Goal: Task Accomplishment & Management: Use online tool/utility

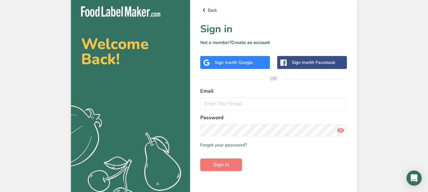
click at [249, 64] on span "with Google" at bounding box center [241, 63] width 25 height 6
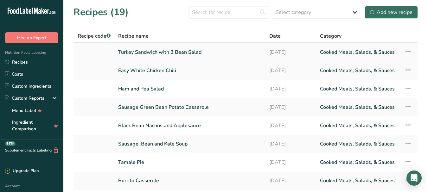
click at [162, 51] on link "Turkey Sandwich with 3 Bean Salad" at bounding box center [190, 52] width 144 height 13
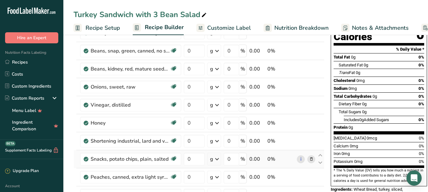
scroll to position [67, 0]
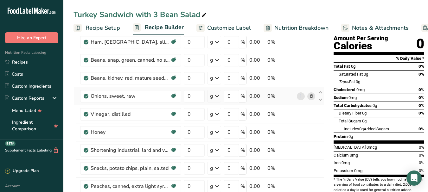
click at [311, 97] on icon at bounding box center [311, 96] width 4 height 7
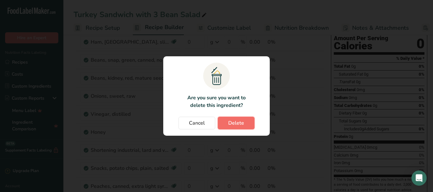
click at [242, 124] on span "Delete" at bounding box center [236, 123] width 16 height 8
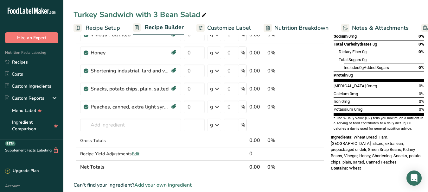
scroll to position [0, 0]
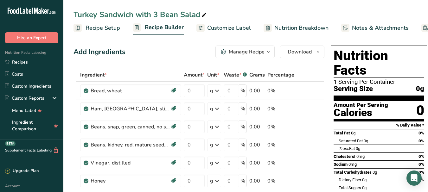
click at [218, 29] on span "Customize Label" at bounding box center [229, 28] width 44 height 9
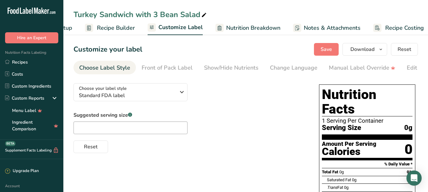
scroll to position [0, 54]
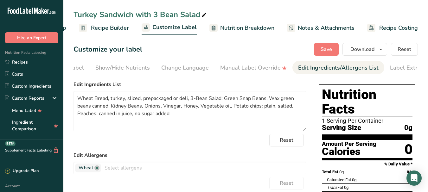
scroll to position [0, 124]
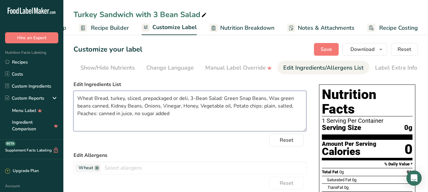
drag, startPoint x: 145, startPoint y: 108, endPoint x: 166, endPoint y: 108, distance: 20.3
click at [165, 107] on textarea "Wheat Bread, turkey, sliced, prepackaged or deli, 3-Bean Salad: Green Snap Bean…" at bounding box center [190, 111] width 233 height 41
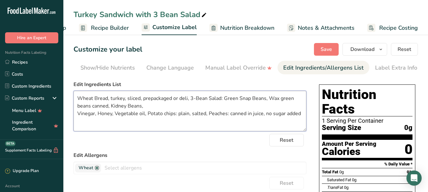
click at [157, 109] on textarea "Wheat Bread, turkey, sliced, prepackaged or deli, 3-Bean Salad: Green Snap Bean…" at bounding box center [190, 111] width 233 height 41
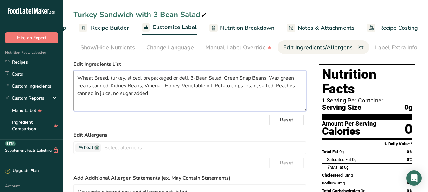
scroll to position [32, 0]
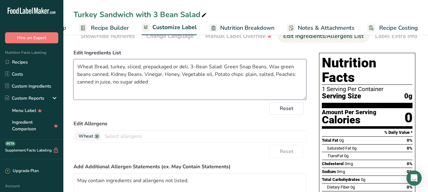
drag, startPoint x: 172, startPoint y: 68, endPoint x: 187, endPoint y: 70, distance: 14.7
click at [187, 70] on textarea "Wheat Bread, turkey, sliced, prepackaged or deli, 3-Bean Salad: Green Snap Bean…" at bounding box center [190, 79] width 233 height 41
click at [127, 69] on textarea "Wheat Bread, turkey, sliced, prepackaged, 3-Bean Salad: Green Snap Beans, Wax g…" at bounding box center [190, 79] width 233 height 41
click at [156, 84] on textarea "Wheat Bread, turkey, fat-free sliced, prepackaged, 3-Bean Salad: Green Snap Bea…" at bounding box center [190, 79] width 233 height 41
click at [78, 67] on textarea "Wheat Bread, turkey, fat-free sliced, prepackaged, 3-Bean Salad: Green Snap Bea…" at bounding box center [190, 79] width 233 height 41
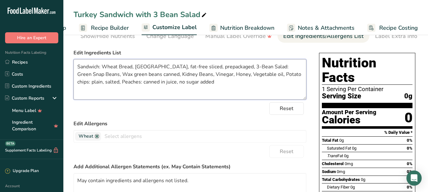
click at [218, 68] on textarea "Sandwich: Wheat Bread, turkey, fat-free sliced, prepackaged, 3-Bean Salad: Gree…" at bounding box center [190, 79] width 233 height 41
click at [111, 84] on textarea "Sandwich: Wheat Bread, turkey, fat-free sliced, prepackaged, 3-Bean Salad: Gree…" at bounding box center [190, 79] width 233 height 41
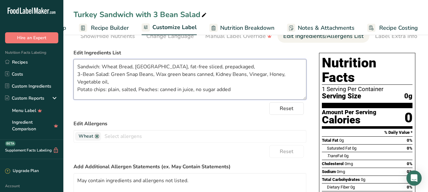
click at [139, 92] on textarea "Sandwich: Wheat Bread, turkey, fat-free sliced, prepackaged, 3-Bean Salad: Gree…" at bounding box center [190, 79] width 233 height 41
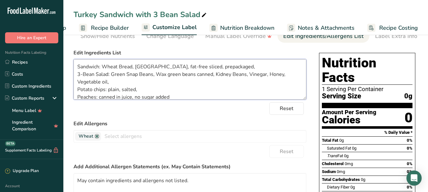
scroll to position [1, 0]
click at [108, 83] on textarea "Sandwich: Wheat Bread, turkey, fat-free sliced, prepackaged, 3-Bean Salad: Gree…" at bounding box center [190, 79] width 233 height 41
click at [173, 88] on textarea "Sandwich: Wheat Bread, turkey, fat-free sliced, prepackaged, 3-Bean Salad: Gree…" at bounding box center [190, 79] width 233 height 41
drag, startPoint x: 135, startPoint y: 89, endPoint x: 142, endPoint y: 91, distance: 7.4
click at [139, 91] on textarea "Sandwich: Wheat Bread, turkey, fat-free sliced, prepackaged, 3-Bean Salad: Gree…" at bounding box center [190, 79] width 233 height 41
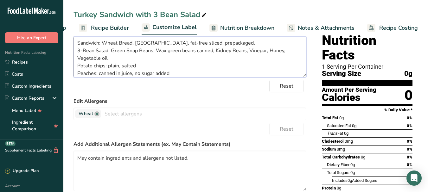
scroll to position [36, 0]
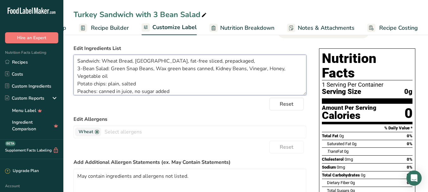
click at [221, 63] on textarea "Sandwich: Wheat Bread, turkey, fat-free sliced, prepackaged, 3-Bean Salad: Gree…" at bounding box center [190, 75] width 233 height 41
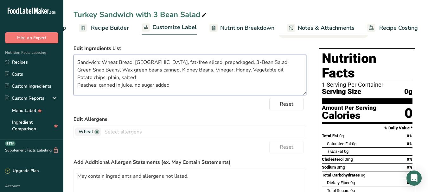
scroll to position [0, 0]
click at [242, 72] on textarea "Sandwich: Wheat Bread, turkey, fat-free sliced, prepackaged, 3-Bean Salad: Gree…" at bounding box center [190, 75] width 233 height 41
click at [237, 73] on textarea "Sandwich: Wheat Bread, turkey, fat-free sliced, prepackaged, 3-Bean Salad: Gree…" at bounding box center [190, 75] width 233 height 41
click at [181, 77] on textarea "Sandwich: Wheat Bread, turkey, fat-free sliced, prepackaged, 3-Bean Salad: Gree…" at bounding box center [190, 75] width 233 height 41
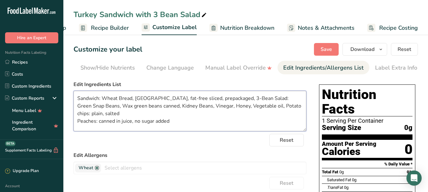
drag, startPoint x: 102, startPoint y: 99, endPoint x: 106, endPoint y: 100, distance: 3.6
click at [106, 100] on textarea "Sandwich: Wheat Bread, turkey, fat-free sliced, prepackaged, 3-Bean Salad: Gree…" at bounding box center [190, 111] width 233 height 41
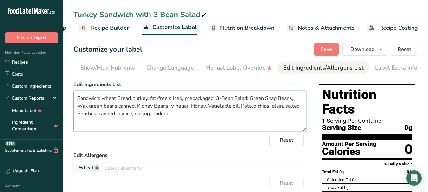
click at [120, 100] on textarea "Sandwich: wheat Bread, turkey, fat-free sliced, prepackaged, 3-Bean Salad: Gree…" at bounding box center [190, 111] width 233 height 41
drag, startPoint x: 250, startPoint y: 99, endPoint x: 253, endPoint y: 100, distance: 3.2
click at [253, 100] on textarea "Sandwich: wheat bread, turkey, fat-free sliced, prepackaged, 3-Bean Salad: Gree…" at bounding box center [190, 111] width 233 height 41
drag, startPoint x: 264, startPoint y: 100, endPoint x: 278, endPoint y: 102, distance: 14.4
click at [278, 102] on textarea "Sandwich: wheat bread, turkey, fat-free sliced, prepackaged, 3-Bean Salad: gree…" at bounding box center [190, 111] width 233 height 41
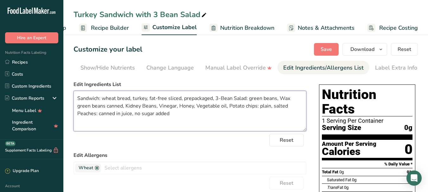
click at [277, 101] on textarea "Sandwich: wheat bread, turkey, fat-free sliced, prepackaged, 3-Bean Salad: gree…" at bounding box center [190, 111] width 233 height 41
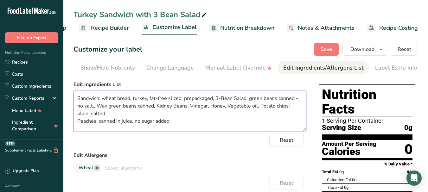
drag, startPoint x: 94, startPoint y: 108, endPoint x: 98, endPoint y: 109, distance: 4.5
click at [98, 109] on textarea "Sandwich: wheat bread, turkey, fat-free sliced, prepackaged, 3-Bean Salad: gree…" at bounding box center [190, 111] width 233 height 41
click at [99, 107] on textarea "Sandwich: wheat bread, turkey, fat-free sliced, prepackaged, 3-Bean Salad: gree…" at bounding box center [190, 111] width 233 height 41
click at [154, 108] on textarea "Sandwich: wheat bread, turkey, fat-free sliced, prepackaged, 3-Bean Salad: gree…" at bounding box center [190, 111] width 233 height 41
click at [168, 110] on textarea "Sandwich: wheat bread, turkey, fat-free sliced, prepackaged, 3-Bean Salad: gree…" at bounding box center [190, 111] width 233 height 41
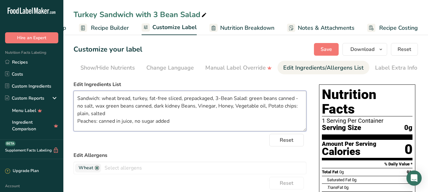
click at [184, 110] on textarea "Sandwich: wheat bread, turkey, fat-free sliced, prepackaged, 3-Bean Salad: gree…" at bounding box center [190, 111] width 233 height 41
click at [196, 109] on textarea "Sandwich: wheat bread, turkey, fat-free sliced, prepackaged, 3-Bean Salad: gree…" at bounding box center [190, 111] width 233 height 41
click at [238, 108] on textarea "Sandwich: wheat bread, turkey, fat-free sliced, prepackaged, 3-Bean Salad: gree…" at bounding box center [190, 111] width 233 height 41
drag, startPoint x: 256, startPoint y: 108, endPoint x: 260, endPoint y: 108, distance: 3.2
click at [260, 108] on textarea "Sandwich: wheat bread, turkey, fat-free sliced, prepackaged, 3-Bean Salad: gree…" at bounding box center [190, 111] width 233 height 41
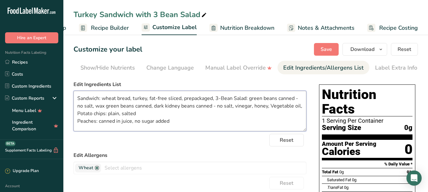
click at [274, 108] on textarea "Sandwich: wheat bread, turkey, fat-free sliced, prepackaged, 3-Bean Salad: gree…" at bounding box center [190, 111] width 233 height 41
click at [178, 125] on textarea "Sandwich: wheat bread, turkey, fat-free sliced, prepackaged, 3-Bean Salad: gree…" at bounding box center [190, 111] width 233 height 41
click at [154, 116] on textarea "Sandwich: wheat bread, turkey, fat-free sliced, prepackaged, 3-Bean Salad: gree…" at bounding box center [190, 111] width 233 height 41
click at [250, 118] on textarea "Sandwich: wheat bread, turkey, fat-free sliced, prepackaged, 3-Bean Salad: gree…" at bounding box center [190, 111] width 233 height 41
type textarea "Sandwich: wheat bread, turkey, fat-free sliced, prepackaged, 3-Bean Salad: gree…"
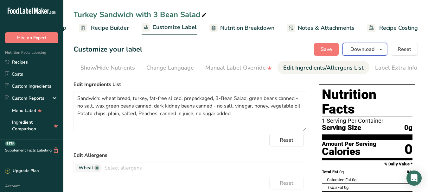
click at [372, 48] on span "Download" at bounding box center [363, 50] width 24 height 8
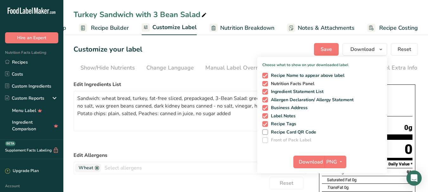
click at [266, 85] on span at bounding box center [265, 84] width 6 height 6
click at [266, 85] on input "Nutrition Facts Panel" at bounding box center [264, 84] width 4 height 4
checkbox input "false"
click at [266, 108] on span at bounding box center [265, 108] width 6 height 6
click at [266, 108] on input "Business Address" at bounding box center [264, 108] width 4 height 4
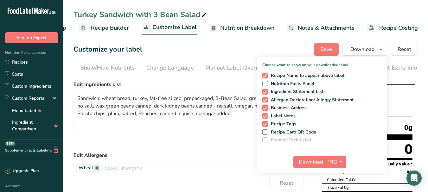
checkbox input "false"
click at [267, 118] on span at bounding box center [265, 116] width 6 height 6
click at [267, 118] on input "Label Notes" at bounding box center [264, 116] width 4 height 4
checkbox input "false"
click at [267, 125] on span at bounding box center [265, 124] width 6 height 6
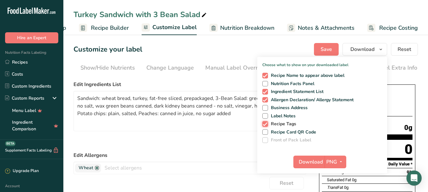
click at [267, 125] on input "Recipe Tags" at bounding box center [264, 124] width 4 height 4
checkbox input "false"
click at [322, 164] on span "Download" at bounding box center [311, 162] width 24 height 8
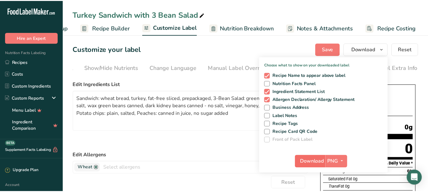
scroll to position [0, 49]
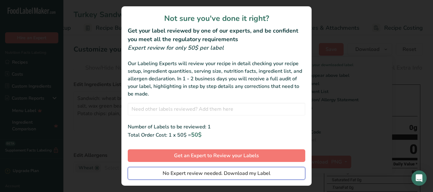
click at [207, 170] on span "No Expert review needed. Download my Label" at bounding box center [217, 174] width 108 height 8
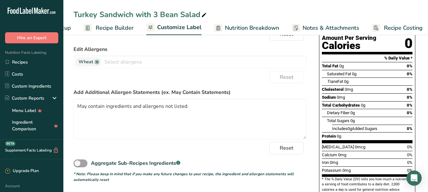
scroll to position [4, 0]
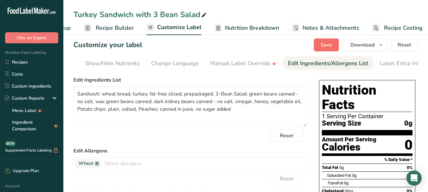
click at [321, 43] on span "Save" at bounding box center [326, 45] width 11 height 8
drag, startPoint x: 137, startPoint y: 15, endPoint x: 152, endPoint y: 17, distance: 15.0
click at [152, 17] on div "Turkey Sandwich with 3 Bean Salad" at bounding box center [141, 14] width 134 height 11
drag, startPoint x: 136, startPoint y: 15, endPoint x: 151, endPoint y: 16, distance: 15.0
click at [151, 16] on input "Turkey Sandwich with 3 Bean Salad" at bounding box center [246, 14] width 345 height 11
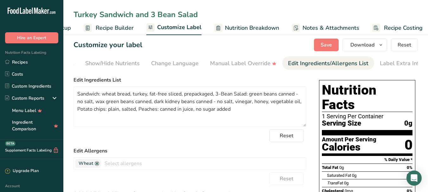
drag, startPoint x: 136, startPoint y: 16, endPoint x: 149, endPoint y: 15, distance: 13.3
click at [149, 15] on input "Turkey Sandwich and 3 Bean Salad" at bounding box center [246, 14] width 345 height 11
click at [148, 14] on input "Turkey Sandwich & 3 Bean Salad" at bounding box center [246, 14] width 345 height 11
click at [154, 15] on input "Turkey Sandwich & 3- Bean Salad" at bounding box center [246, 14] width 345 height 11
type input "Turkey Sandwich & 3-Bean Salad"
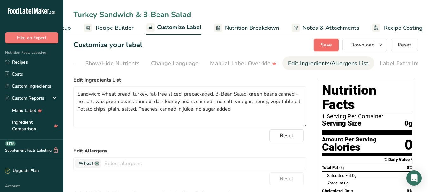
click at [325, 46] on span "Save" at bounding box center [326, 45] width 11 height 8
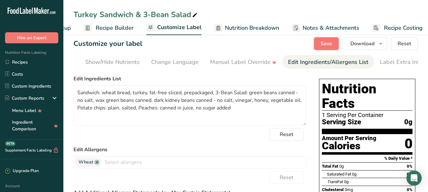
scroll to position [0, 0]
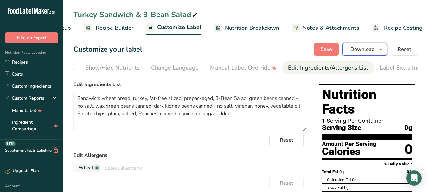
click at [363, 50] on span "Download" at bounding box center [363, 50] width 24 height 8
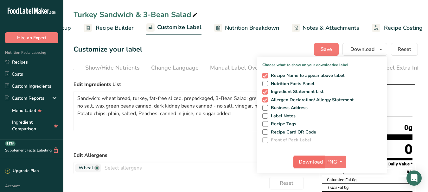
click at [317, 165] on span "Download" at bounding box center [311, 162] width 24 height 8
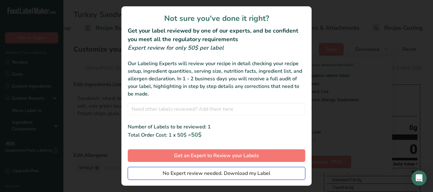
click at [210, 171] on span "No Expert review needed. Download my Label" at bounding box center [217, 174] width 108 height 8
